Goal: Find specific page/section: Find specific page/section

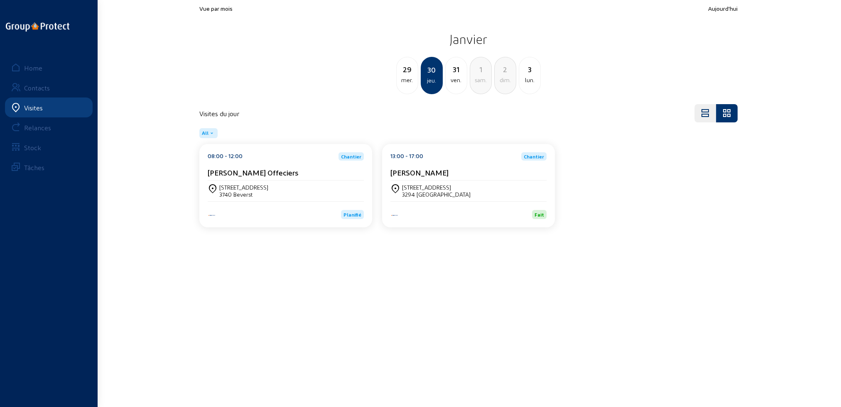
click at [431, 83] on div "jeu." at bounding box center [432, 81] width 20 height 10
click at [45, 111] on link "Visites" at bounding box center [49, 108] width 88 height 20
click at [34, 68] on div "Home" at bounding box center [33, 68] width 18 height 8
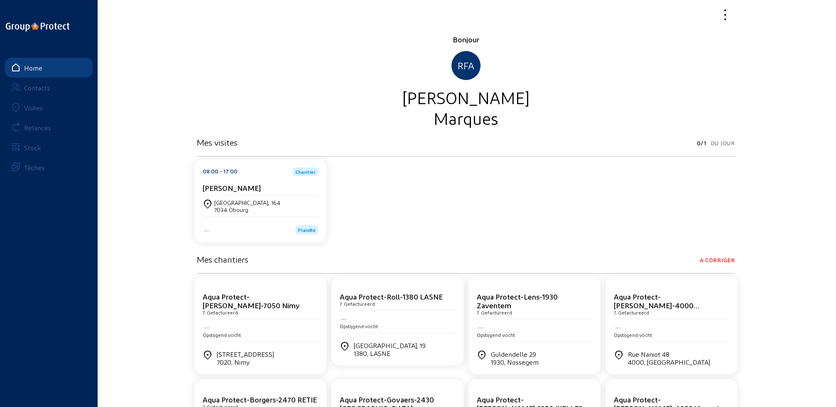
click at [36, 108] on div "Visites" at bounding box center [33, 108] width 19 height 8
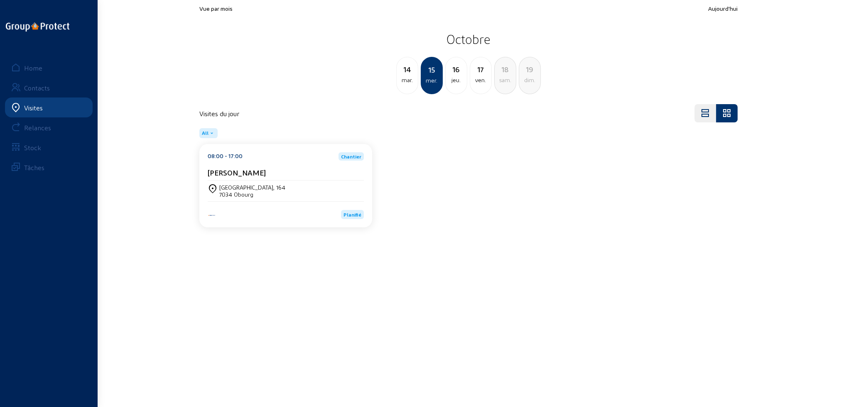
click at [276, 192] on div "[STREET_ADDRESS]" at bounding box center [286, 191] width 156 height 14
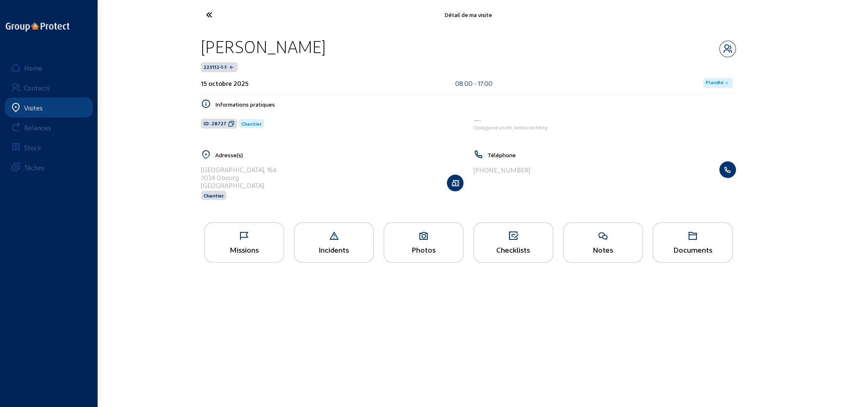
click at [245, 244] on div "Missions" at bounding box center [244, 243] width 80 height 40
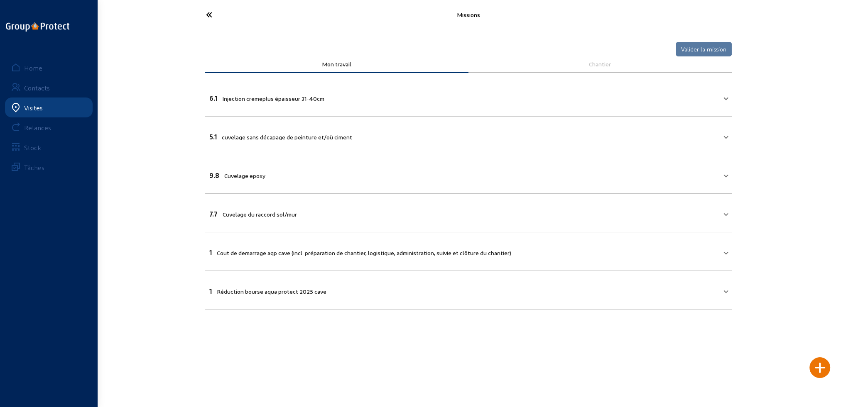
click at [207, 14] on icon at bounding box center [240, 14] width 76 height 15
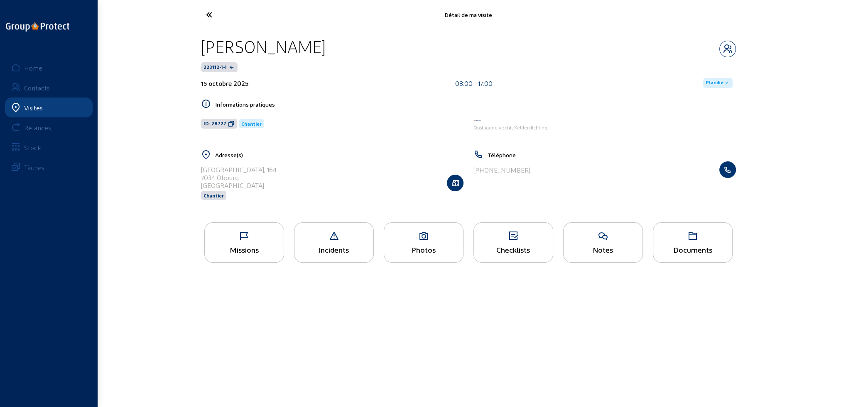
click at [44, 108] on link "Visites" at bounding box center [49, 108] width 88 height 20
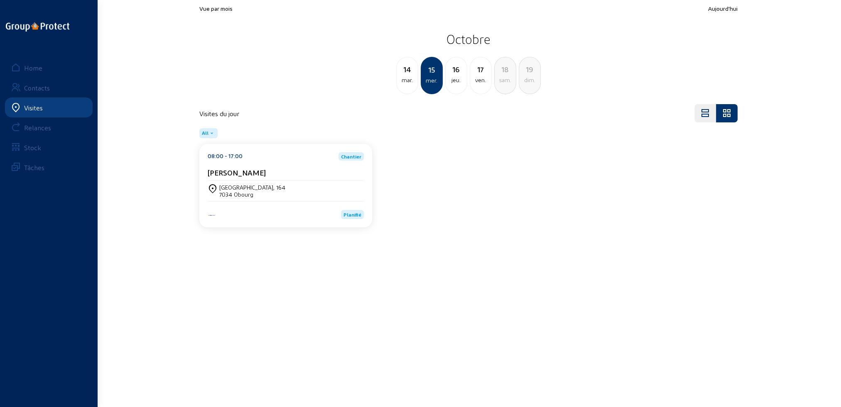
click at [458, 84] on div "jeu." at bounding box center [456, 80] width 21 height 10
click at [242, 184] on div "[GEOGRAPHIC_DATA], 164" at bounding box center [252, 187] width 66 height 7
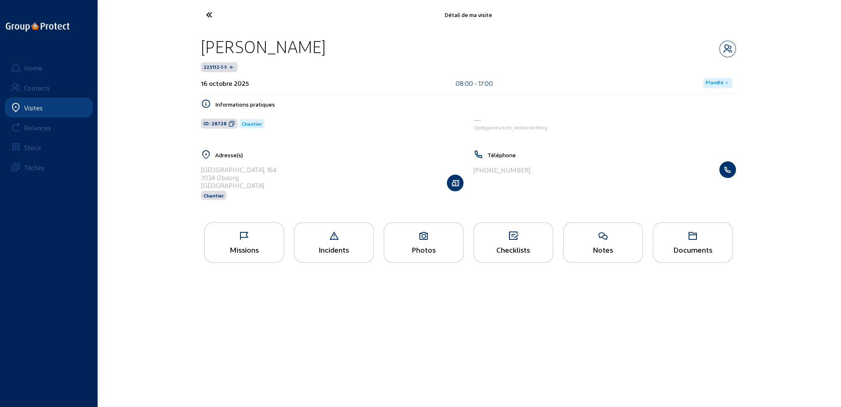
click at [242, 238] on icon at bounding box center [244, 236] width 79 height 10
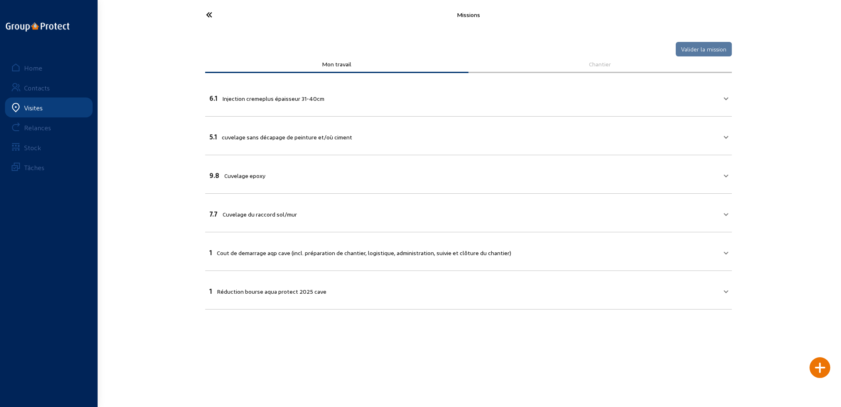
click at [42, 115] on link "Visites" at bounding box center [49, 108] width 88 height 20
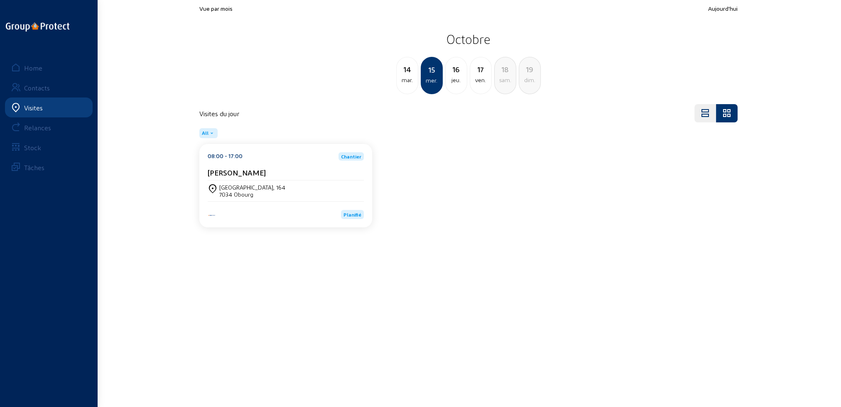
click at [455, 85] on div "16 jeu." at bounding box center [456, 75] width 22 height 37
click at [408, 86] on div "15 mer." at bounding box center [407, 75] width 22 height 37
click at [426, 86] on div "15 mer." at bounding box center [432, 75] width 22 height 37
click at [454, 83] on div "jeu." at bounding box center [456, 80] width 21 height 10
click at [454, 83] on div "ven." at bounding box center [456, 80] width 21 height 10
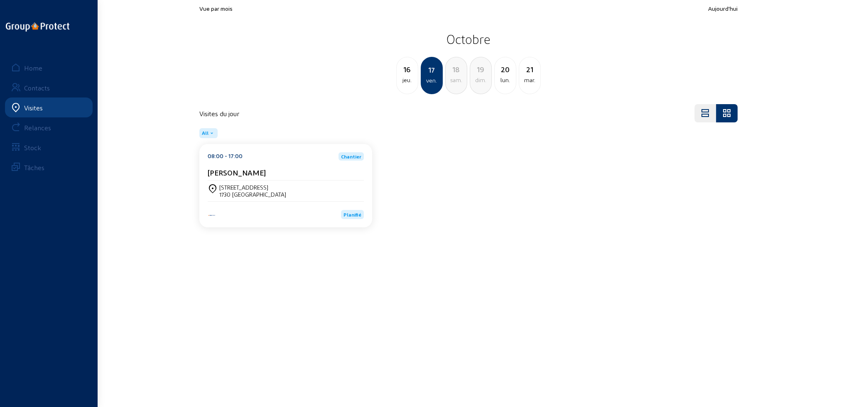
click at [302, 186] on div "[STREET_ADDRESS]" at bounding box center [286, 191] width 156 height 14
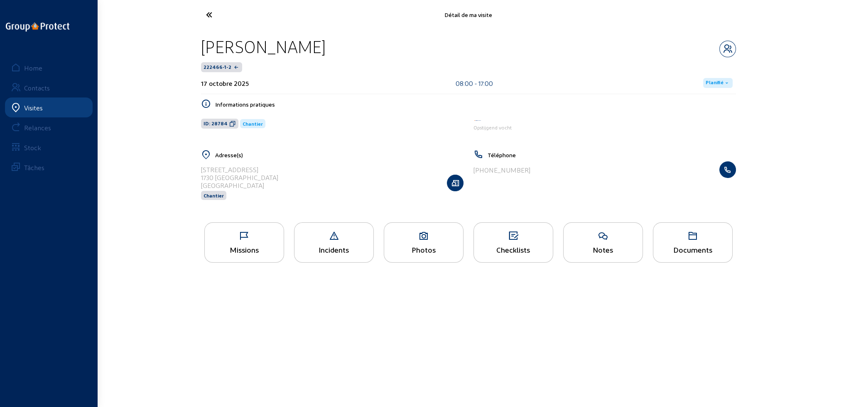
click at [233, 243] on div "Missions" at bounding box center [244, 243] width 80 height 40
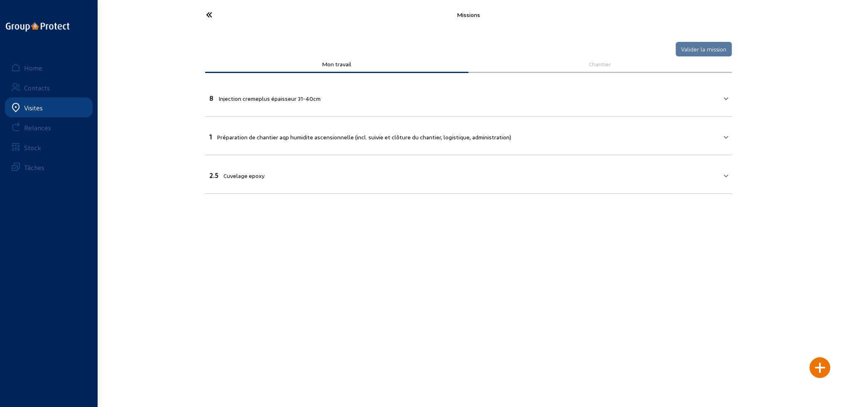
click at [210, 13] on icon at bounding box center [240, 14] width 76 height 15
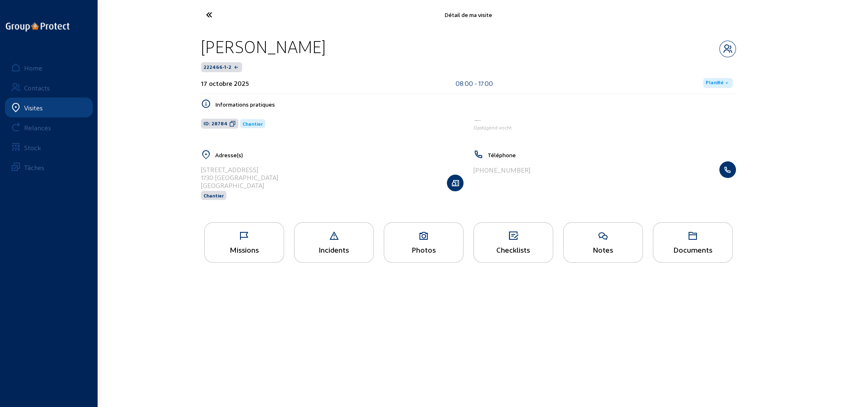
click at [206, 12] on icon at bounding box center [240, 14] width 76 height 15
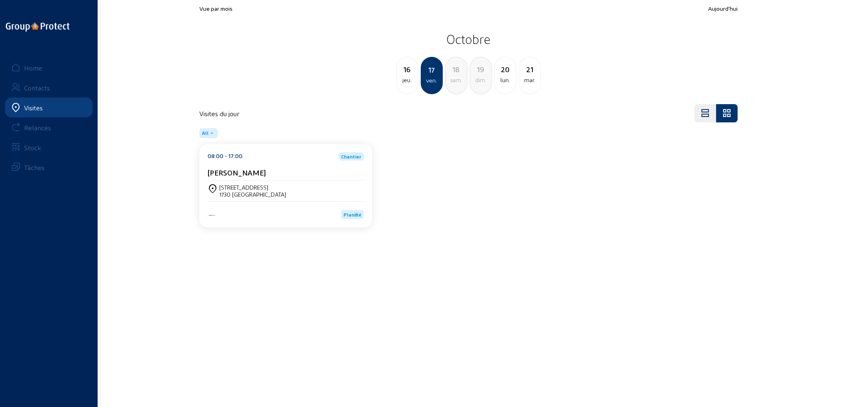
click at [459, 82] on div "sam." at bounding box center [456, 80] width 21 height 10
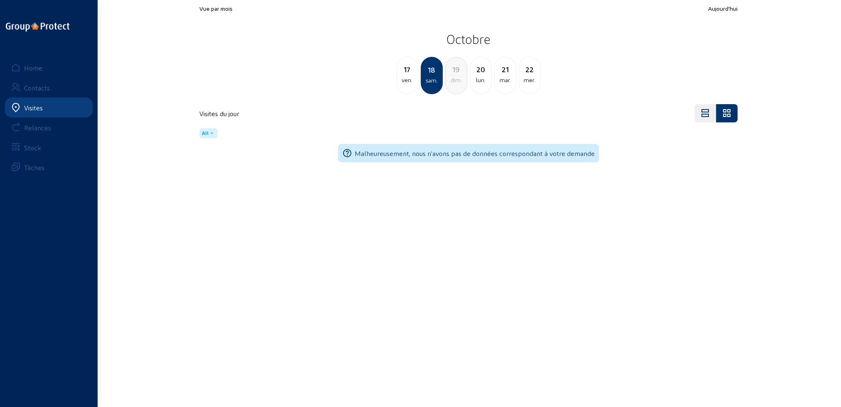
click at [459, 82] on div "dim." at bounding box center [456, 80] width 21 height 10
click at [459, 82] on div "lun." at bounding box center [456, 80] width 21 height 10
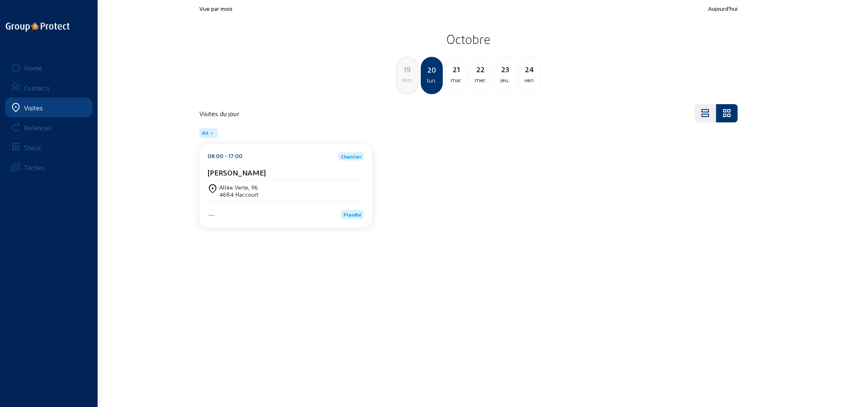
click at [459, 82] on div "mar." at bounding box center [456, 80] width 21 height 10
click at [459, 82] on div "mer." at bounding box center [456, 80] width 21 height 10
click at [411, 83] on div "mar." at bounding box center [407, 80] width 21 height 10
click at [409, 83] on div "lun." at bounding box center [407, 80] width 21 height 10
click at [266, 198] on div "Allée Verte, 96 4684 Haccourt" at bounding box center [286, 191] width 156 height 21
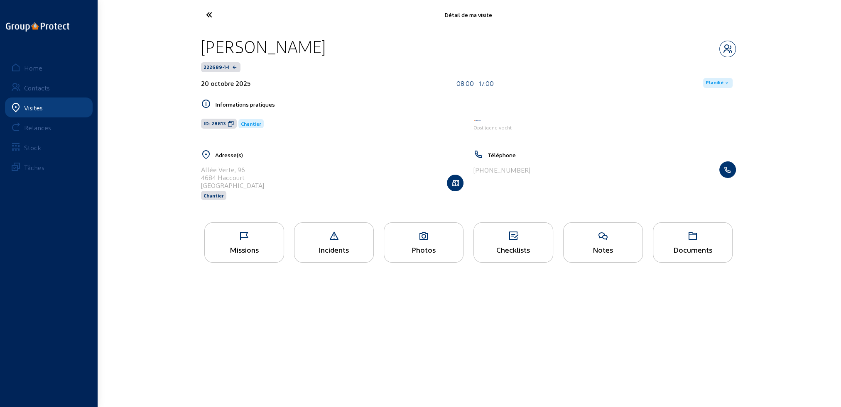
click at [255, 248] on div "Missions" at bounding box center [244, 249] width 79 height 9
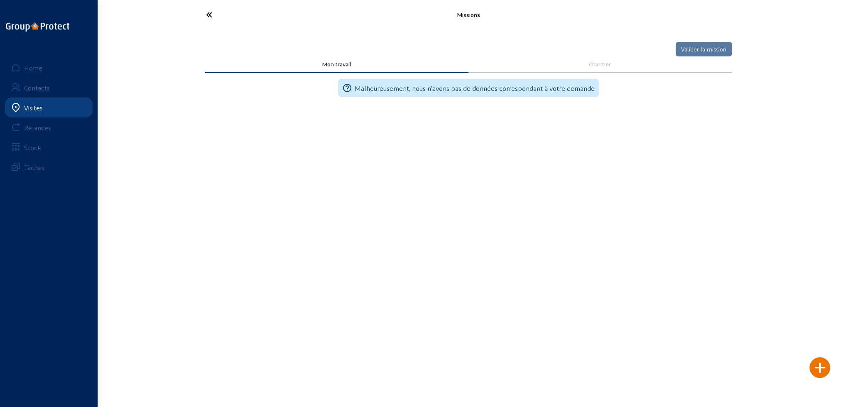
click at [211, 15] on icon at bounding box center [240, 14] width 76 height 15
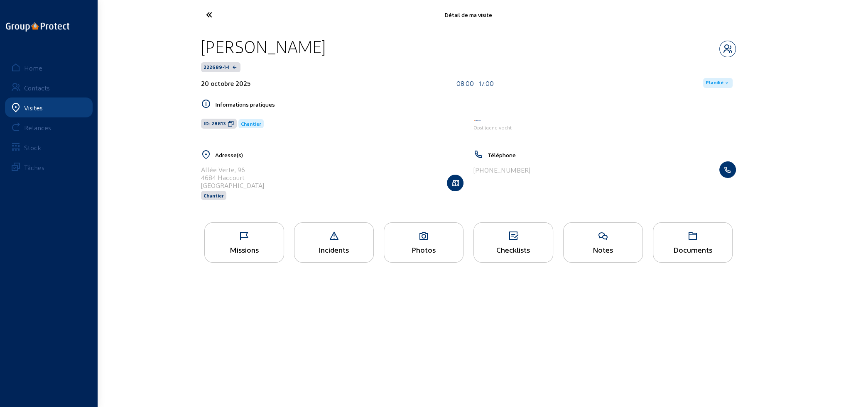
click at [684, 237] on icon at bounding box center [692, 236] width 79 height 10
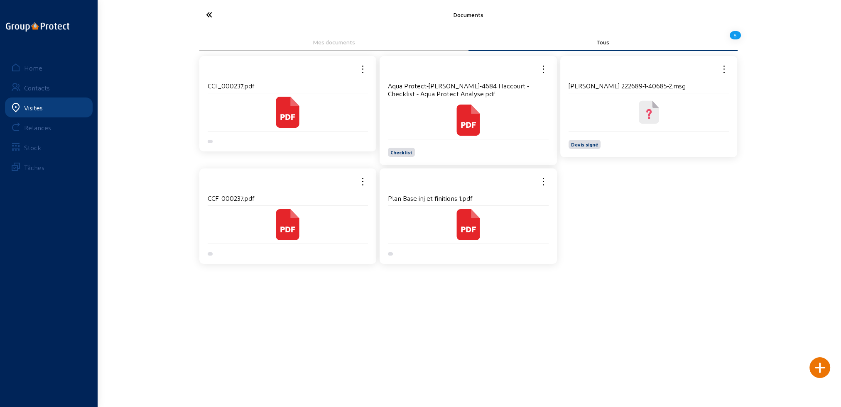
click at [467, 235] on icon at bounding box center [468, 224] width 23 height 31
click at [208, 15] on icon at bounding box center [240, 14] width 76 height 15
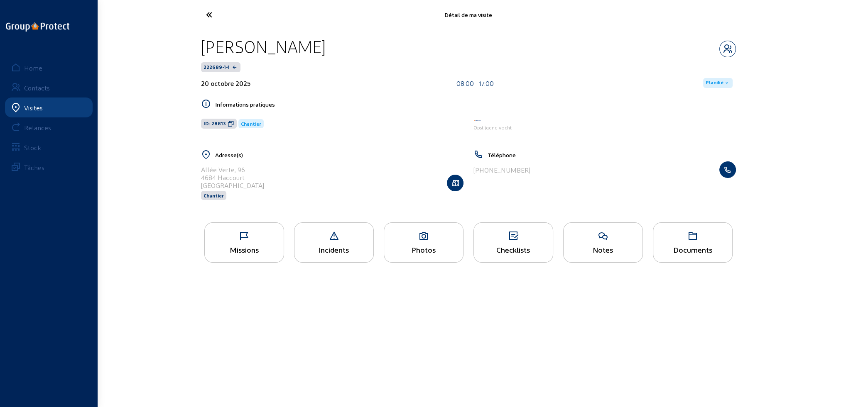
click at [210, 15] on icon at bounding box center [240, 14] width 76 height 15
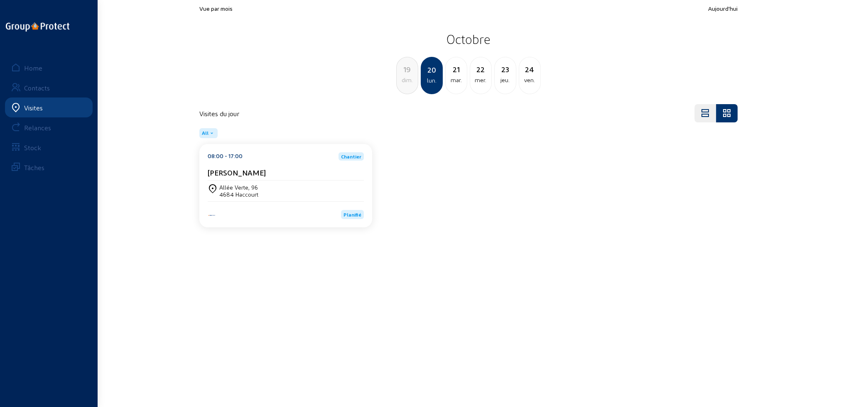
click at [459, 80] on div "mar." at bounding box center [456, 80] width 21 height 10
click at [459, 80] on div "mer." at bounding box center [456, 80] width 21 height 10
click at [459, 80] on div "jeu." at bounding box center [456, 80] width 21 height 10
click at [459, 80] on div "ven." at bounding box center [456, 80] width 21 height 10
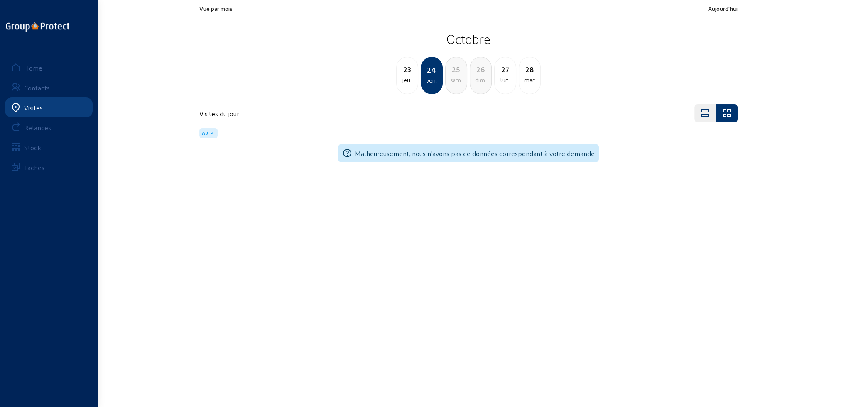
click at [415, 86] on div "23 jeu." at bounding box center [407, 75] width 22 height 37
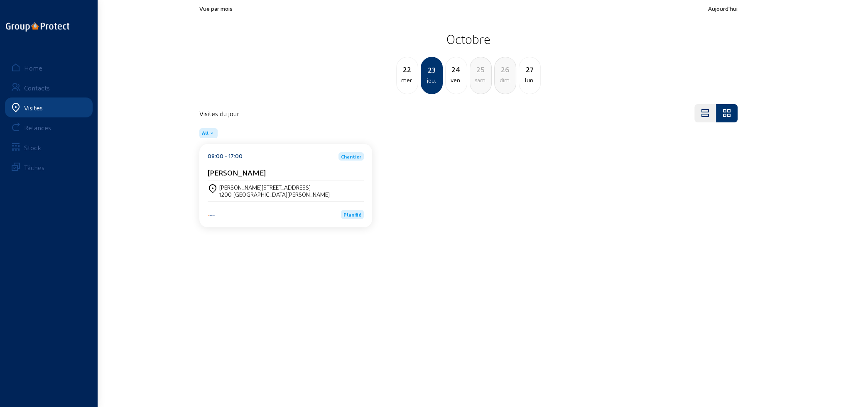
click at [455, 85] on div "24 ven." at bounding box center [456, 75] width 22 height 37
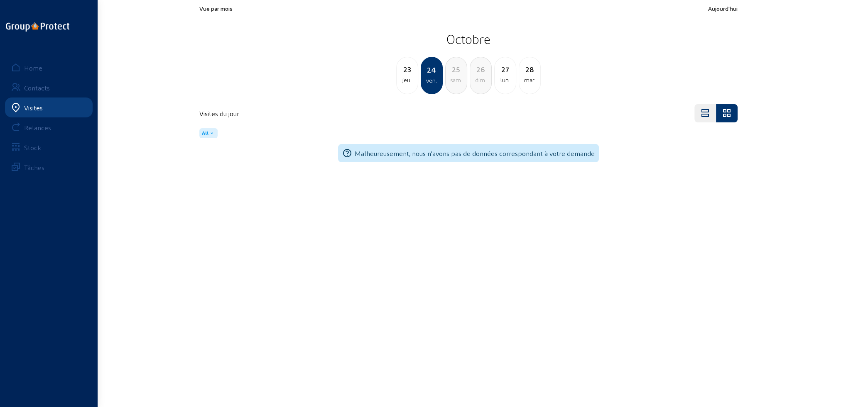
click at [410, 86] on div "23 jeu." at bounding box center [407, 75] width 22 height 37
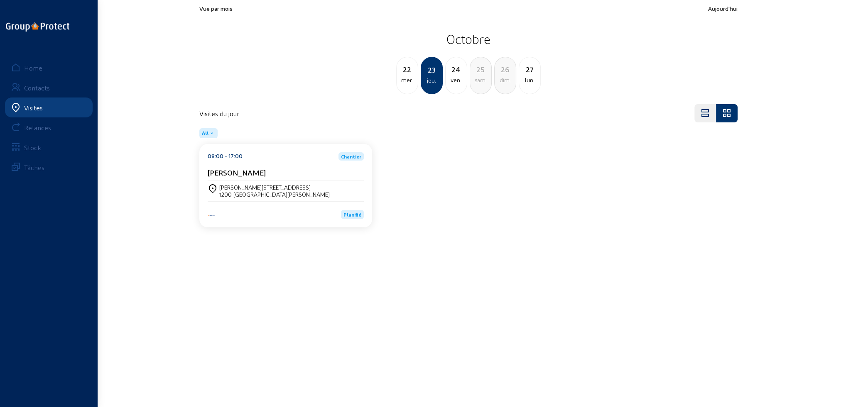
click at [454, 83] on div "ven." at bounding box center [456, 80] width 21 height 10
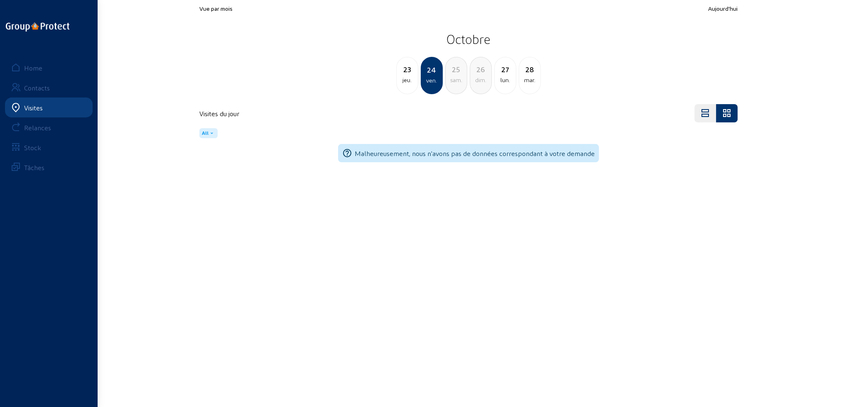
click at [503, 82] on div "lun." at bounding box center [505, 80] width 21 height 10
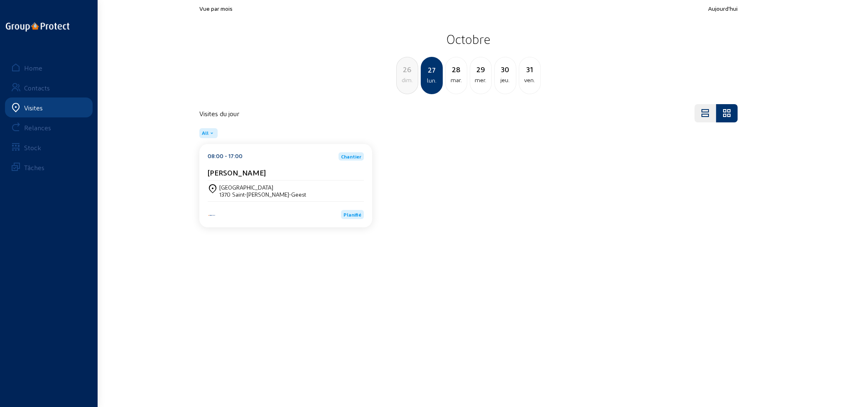
click at [457, 83] on div "mar." at bounding box center [456, 80] width 21 height 10
click at [462, 82] on div "mer." at bounding box center [456, 80] width 21 height 10
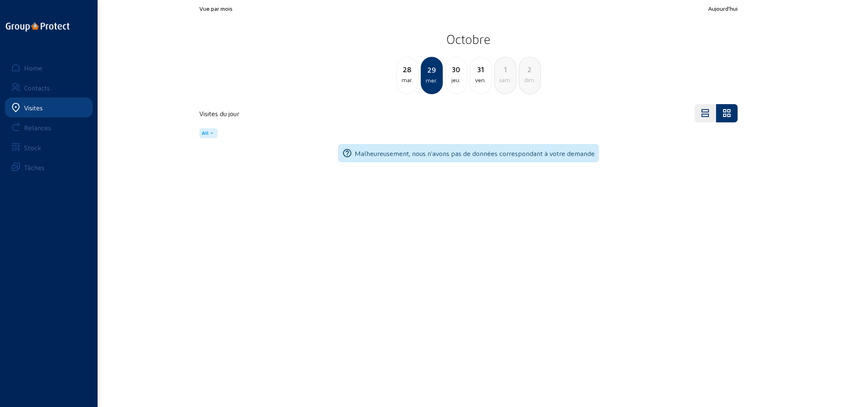
click at [462, 82] on div "jeu." at bounding box center [456, 80] width 21 height 10
click at [462, 82] on div "ven." at bounding box center [456, 80] width 21 height 10
click at [462, 82] on div "sam." at bounding box center [456, 80] width 21 height 10
click at [476, 83] on div "lun." at bounding box center [480, 80] width 21 height 10
click at [479, 83] on div "mer." at bounding box center [480, 80] width 21 height 10
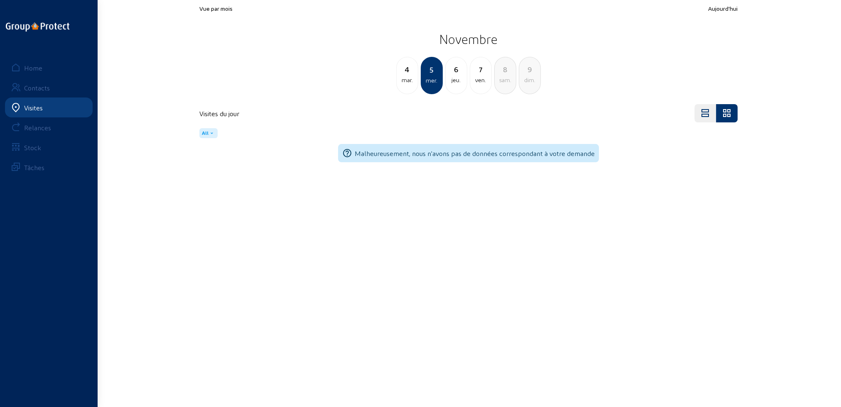
click at [482, 82] on div "ven." at bounding box center [480, 80] width 21 height 10
click at [501, 81] on div "lun." at bounding box center [505, 80] width 21 height 10
click at [517, 80] on div "9 dim. 10 lun. [DATE] mer. 13 jeu. 14 ven." at bounding box center [468, 75] width 548 height 37
click at [523, 80] on div "ven." at bounding box center [529, 80] width 21 height 10
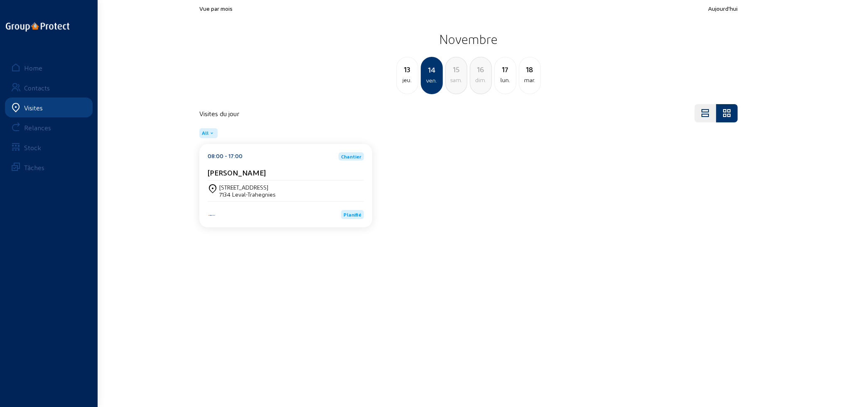
click at [526, 80] on div "mar." at bounding box center [529, 80] width 21 height 10
